Goal: Find specific page/section: Find specific page/section

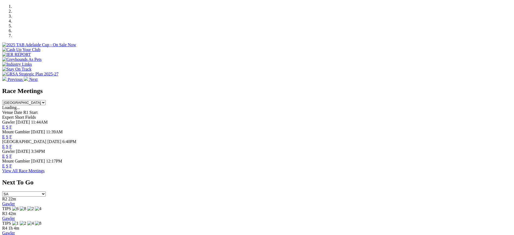
scroll to position [193, 0]
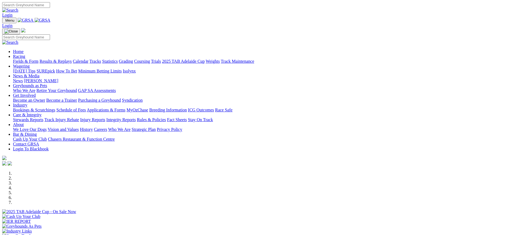
scroll to position [193, 0]
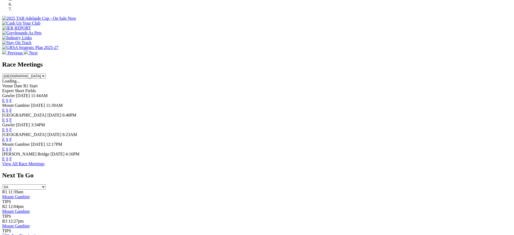
click at [12, 118] on link "F" at bounding box center [10, 120] width 2 height 5
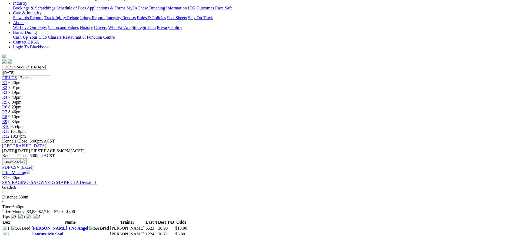
scroll to position [124, 0]
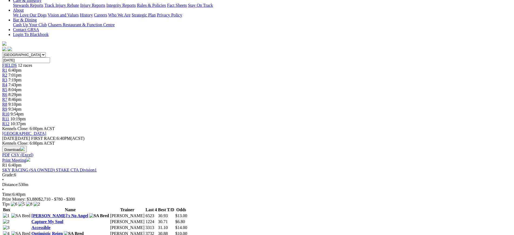
drag, startPoint x: 511, startPoint y: 44, endPoint x: 515, endPoint y: 58, distance: 14.9
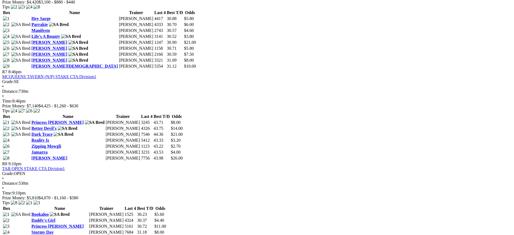
scroll to position [807, 0]
